Goal: Task Accomplishment & Management: Manage account settings

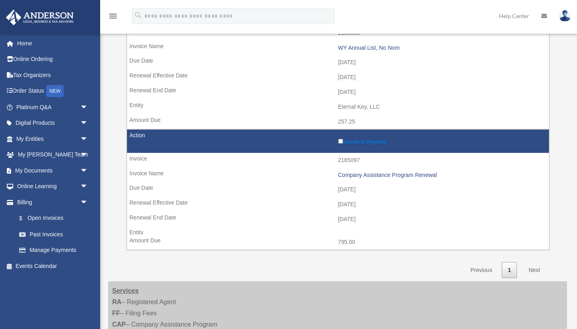
scroll to position [170, 0]
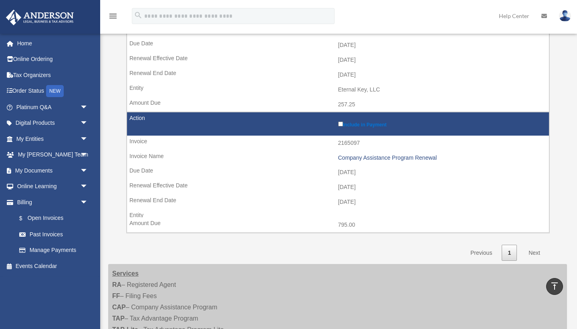
click at [532, 245] on link "Next" at bounding box center [534, 252] width 24 height 16
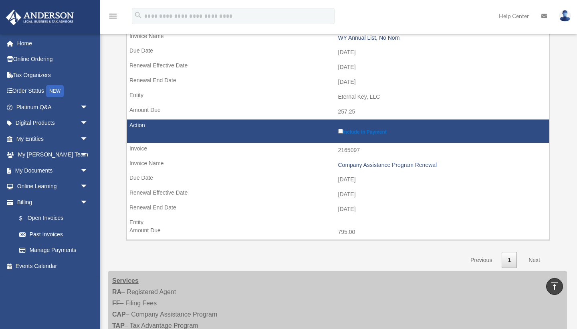
scroll to position [163, 0]
click at [534, 252] on link "Next" at bounding box center [534, 259] width 24 height 16
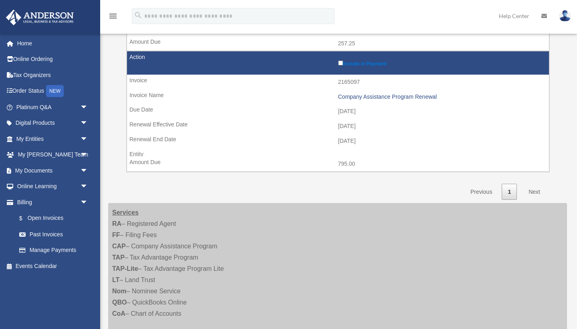
scroll to position [233, 0]
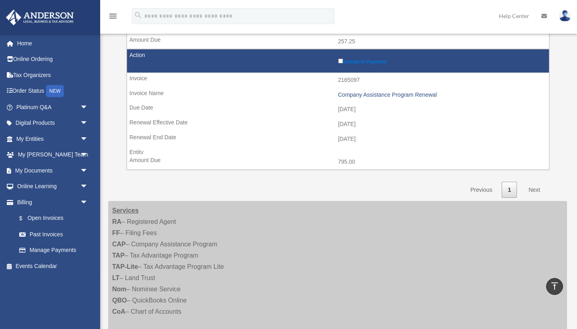
click at [537, 183] on link "Next" at bounding box center [534, 189] width 24 height 16
click at [22, 42] on link "Home" at bounding box center [53, 43] width 95 height 16
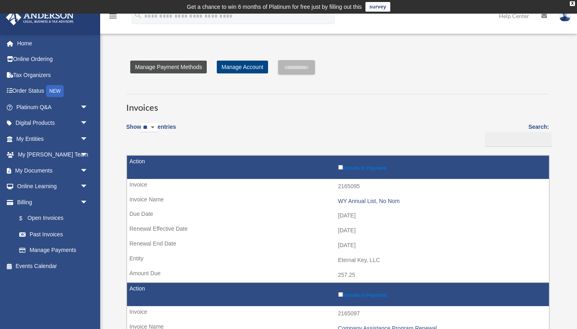
click at [167, 67] on link "Manage Payment Methods" at bounding box center [168, 66] width 77 height 13
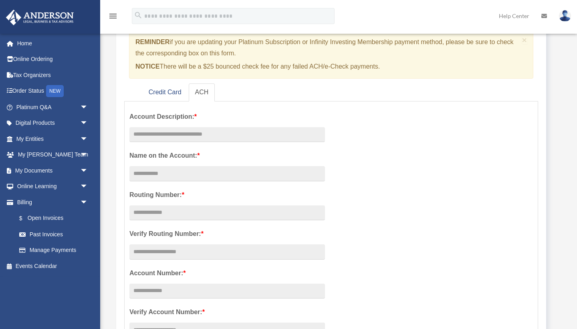
scroll to position [87, 0]
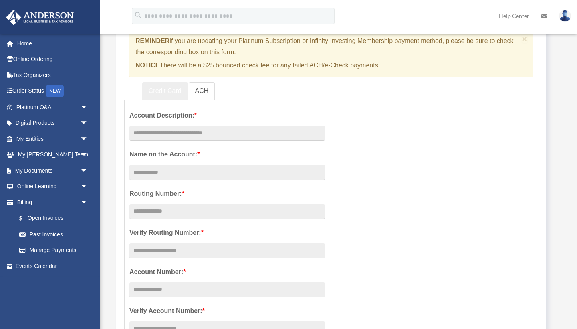
click at [158, 89] on link "Credit Card" at bounding box center [165, 91] width 46 height 18
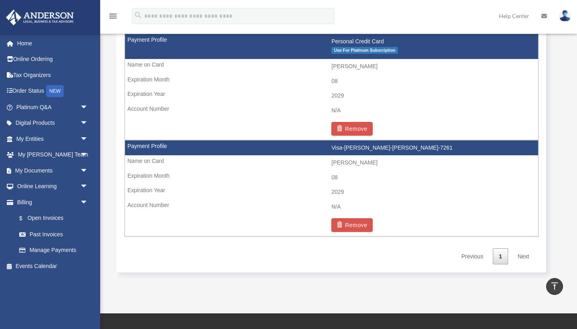
scroll to position [567, 0]
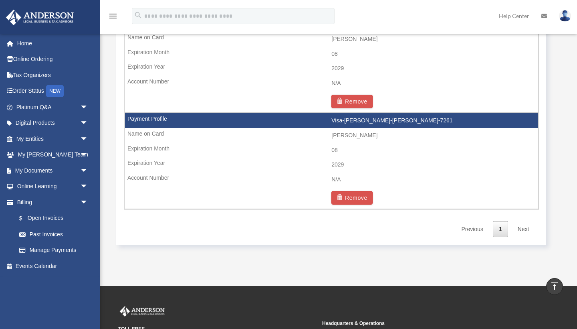
click at [525, 222] on link "Next" at bounding box center [524, 229] width 24 height 16
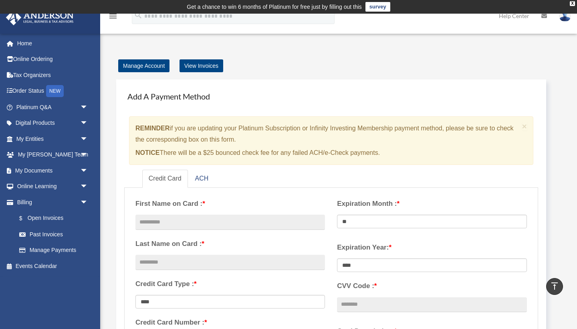
scroll to position [0, 0]
click at [155, 64] on link "Manage Account" at bounding box center [143, 65] width 51 height 13
